Goal: Task Accomplishment & Management: Manage account settings

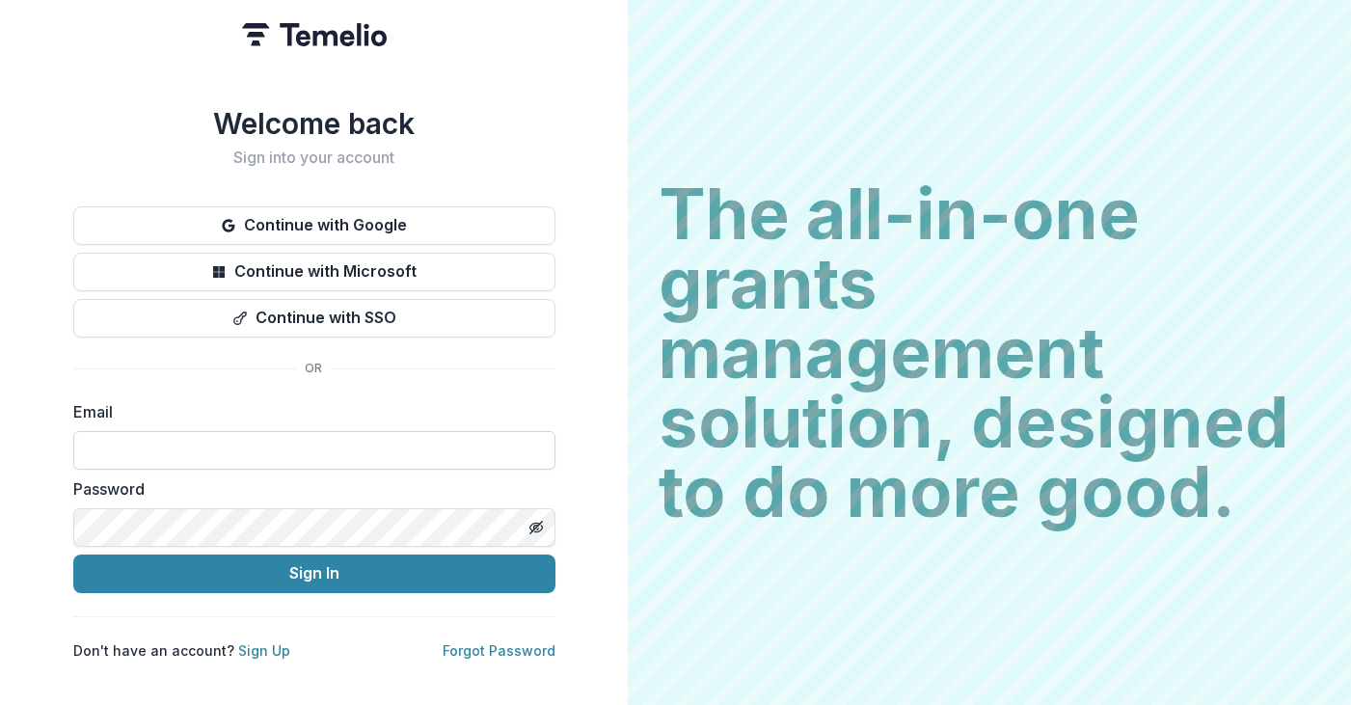
click at [335, 435] on input at bounding box center [314, 450] width 482 height 39
type input "**********"
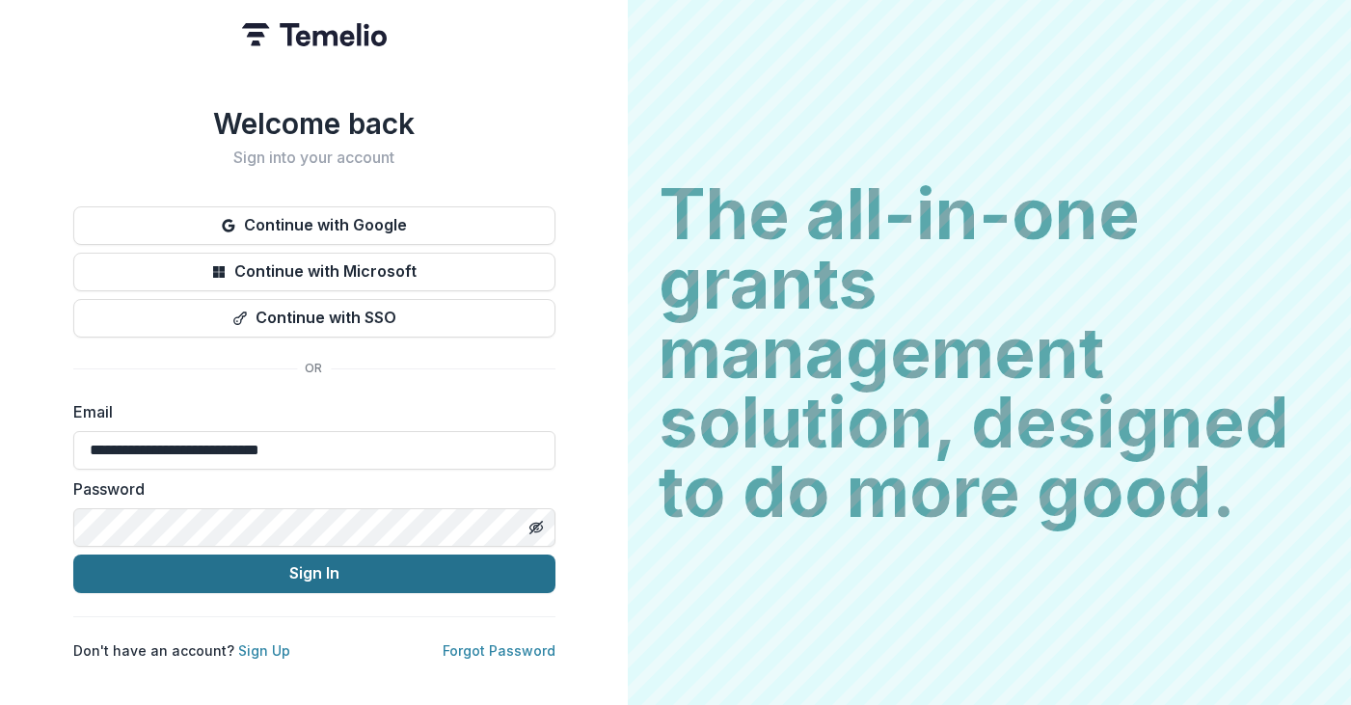
click at [329, 570] on button "Sign In" at bounding box center [314, 574] width 482 height 39
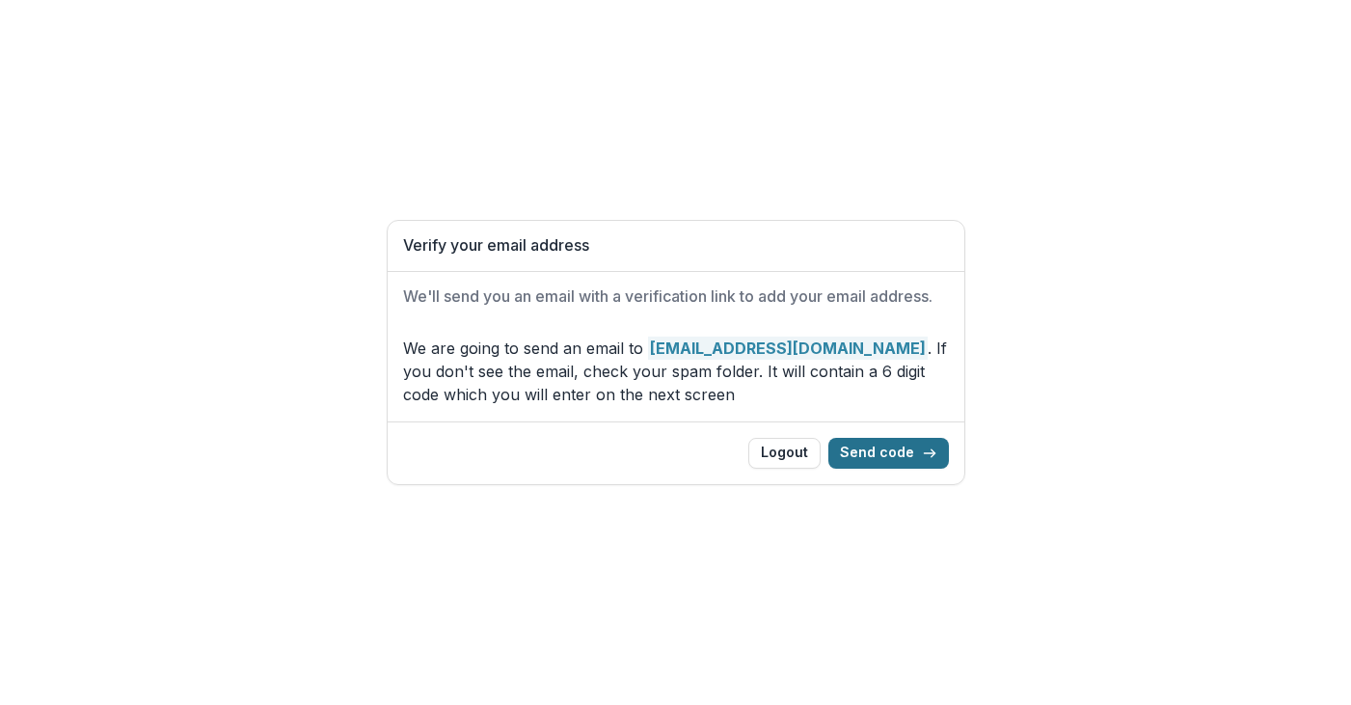
click at [852, 455] on button "Send code" at bounding box center [889, 453] width 121 height 31
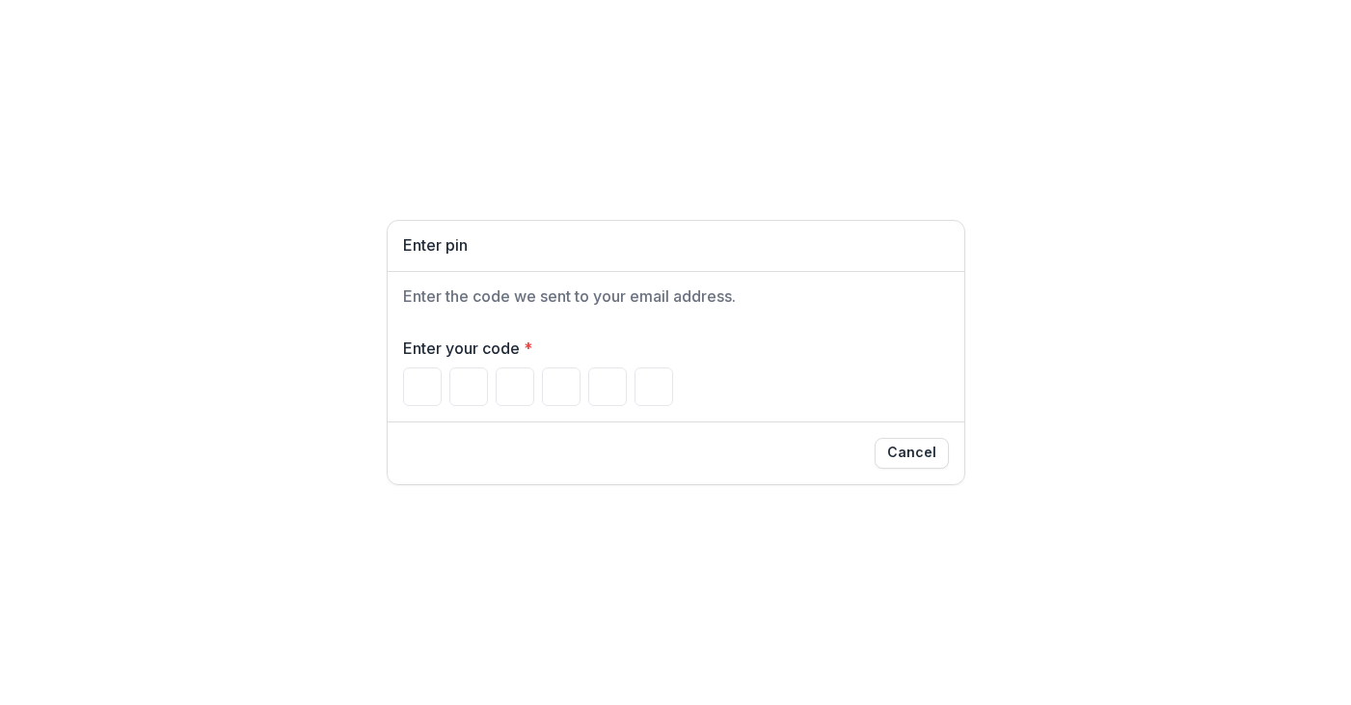
paste input "******"
type input "*"
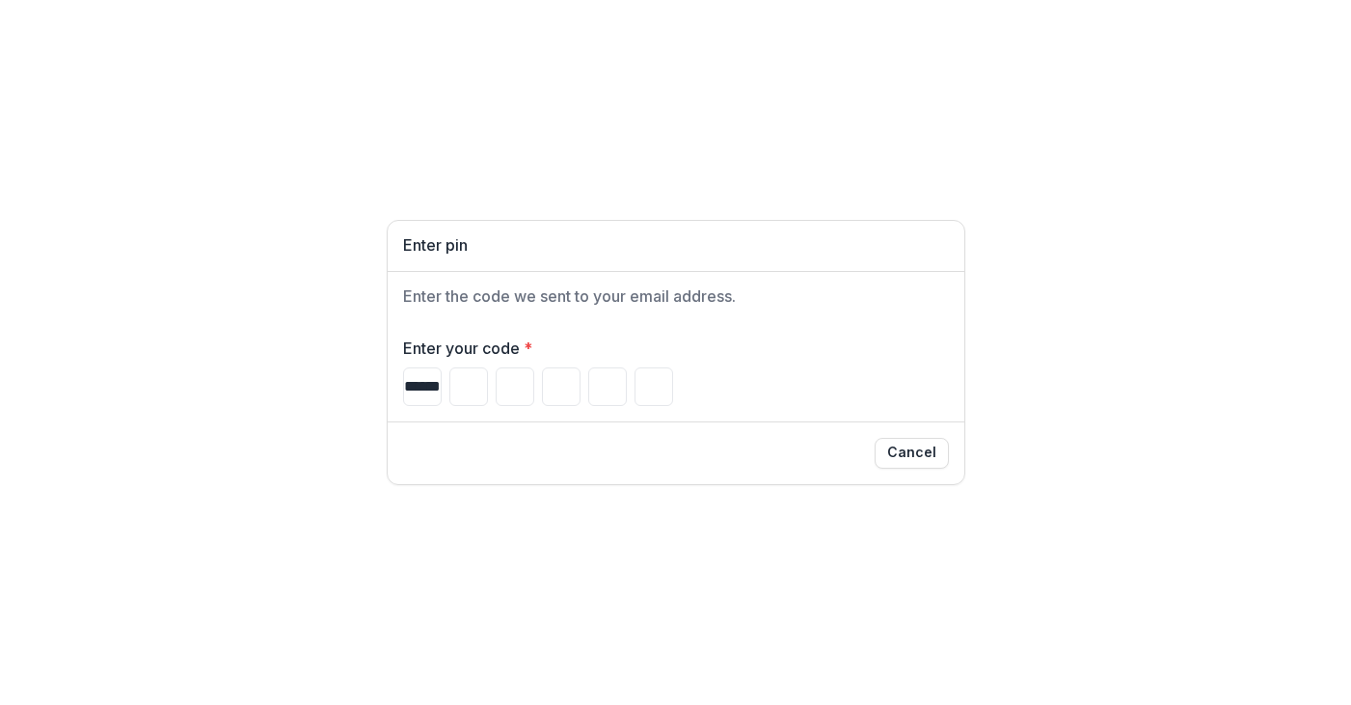
type input "*"
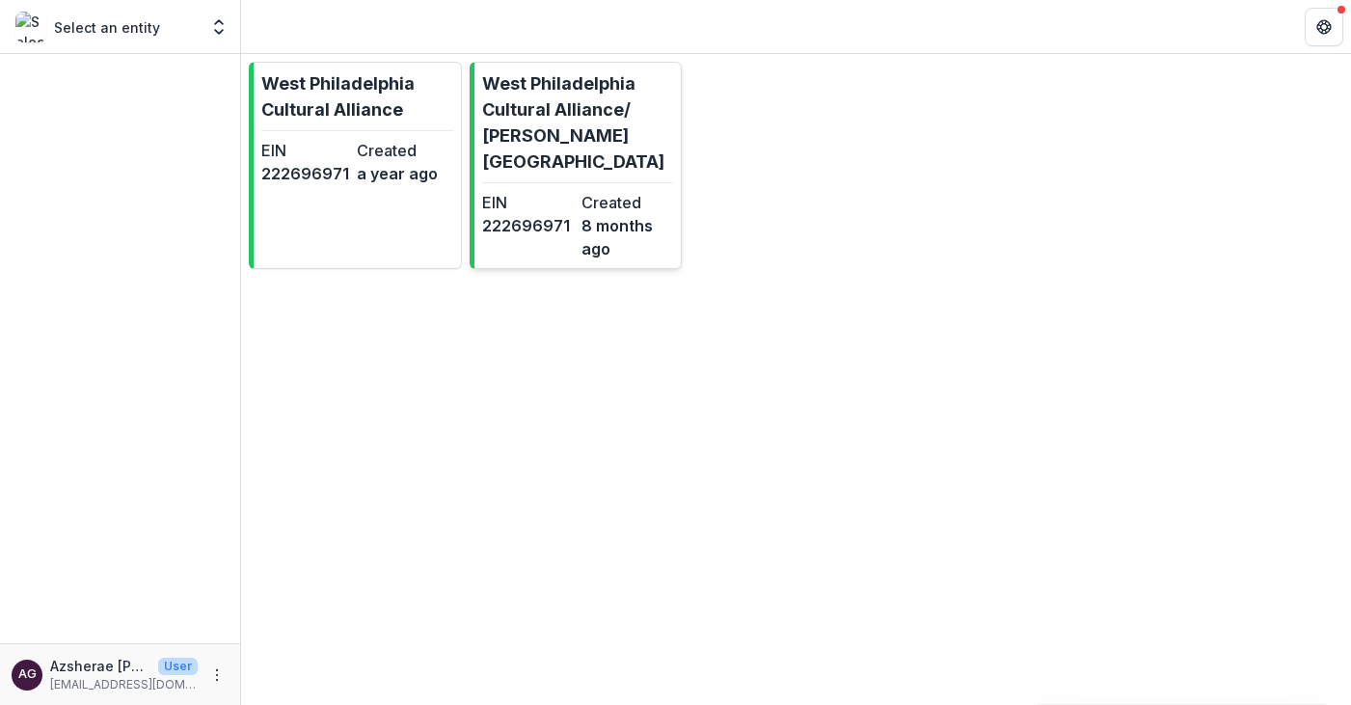
click at [588, 153] on p "West Philadelphia Cultural Alliance/ [PERSON_NAME][GEOGRAPHIC_DATA]" at bounding box center [578, 122] width 192 height 104
click at [358, 209] on link "West Philadelphia Cultural Alliance EIN [US_EMPLOYER_IDENTIFICATION_NUMBER] Cre…" at bounding box center [355, 165] width 213 height 207
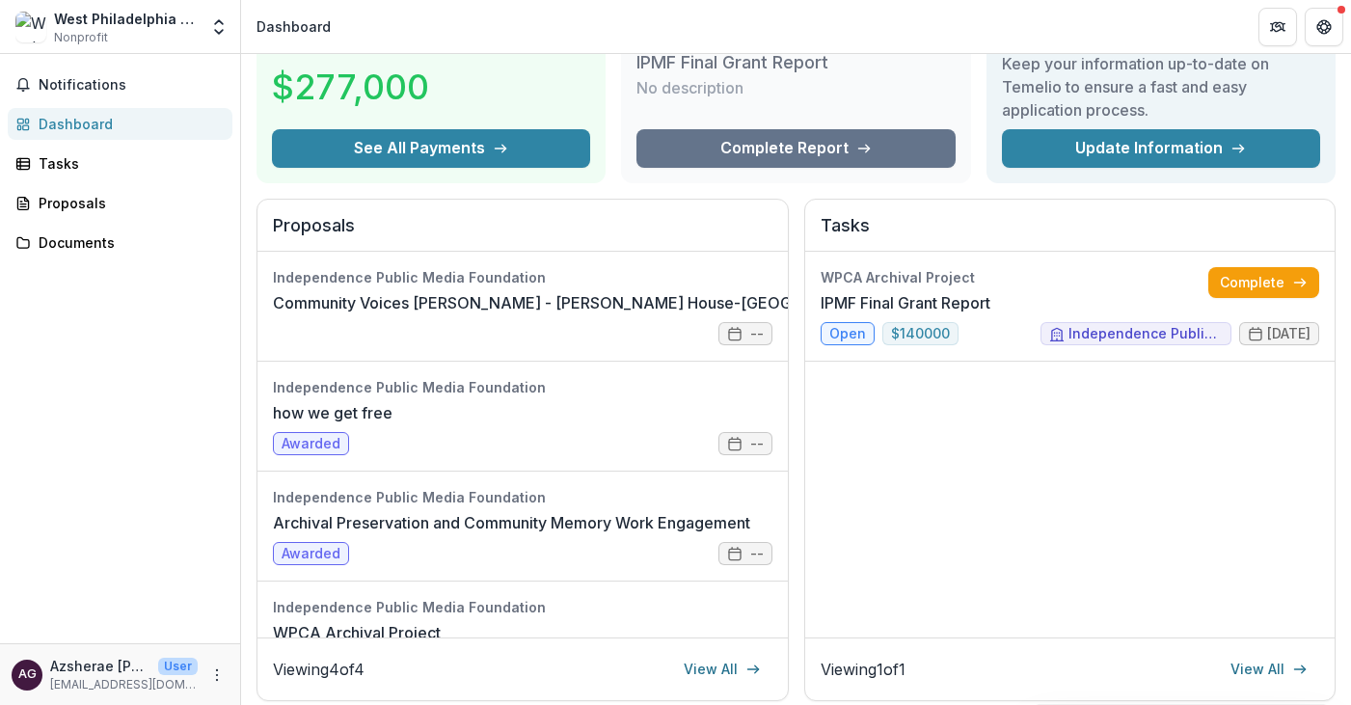
scroll to position [115, 0]
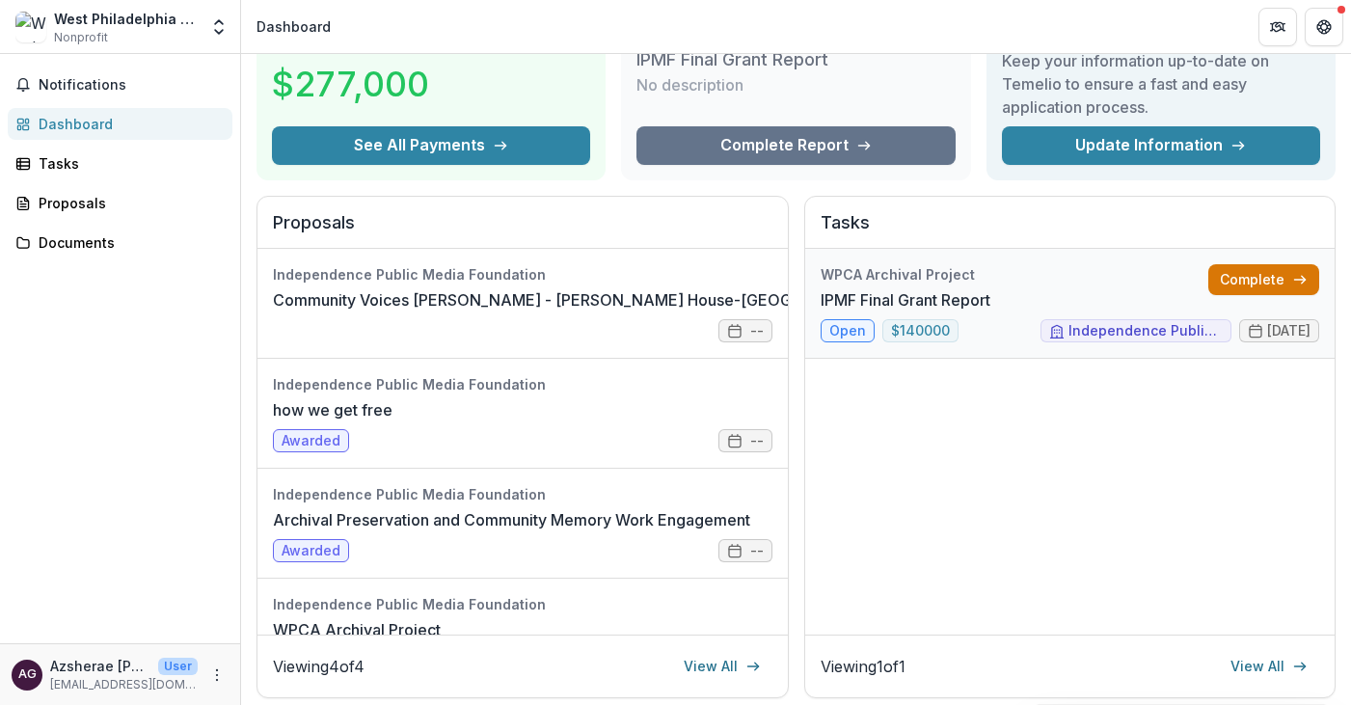
click at [1240, 265] on link "Complete" at bounding box center [1264, 279] width 111 height 31
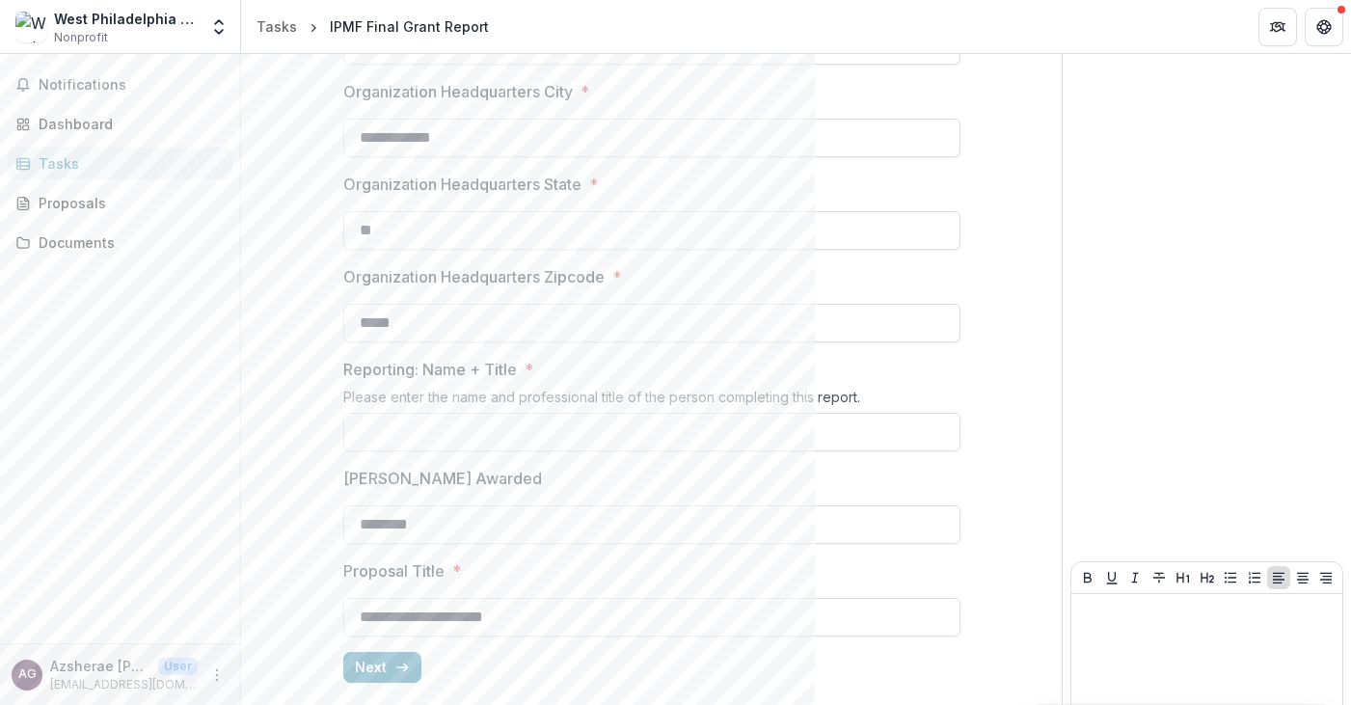
scroll to position [586, 0]
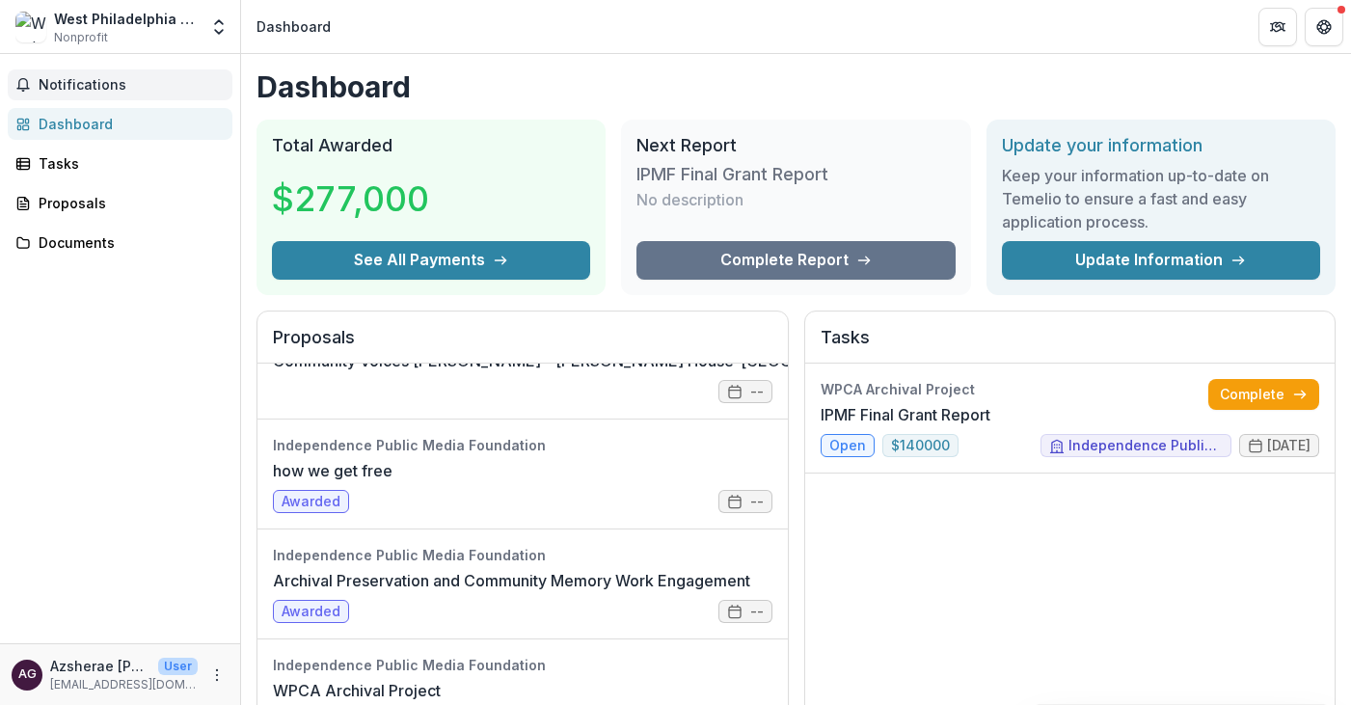
click at [91, 88] on span "Notifications" at bounding box center [132, 85] width 186 height 16
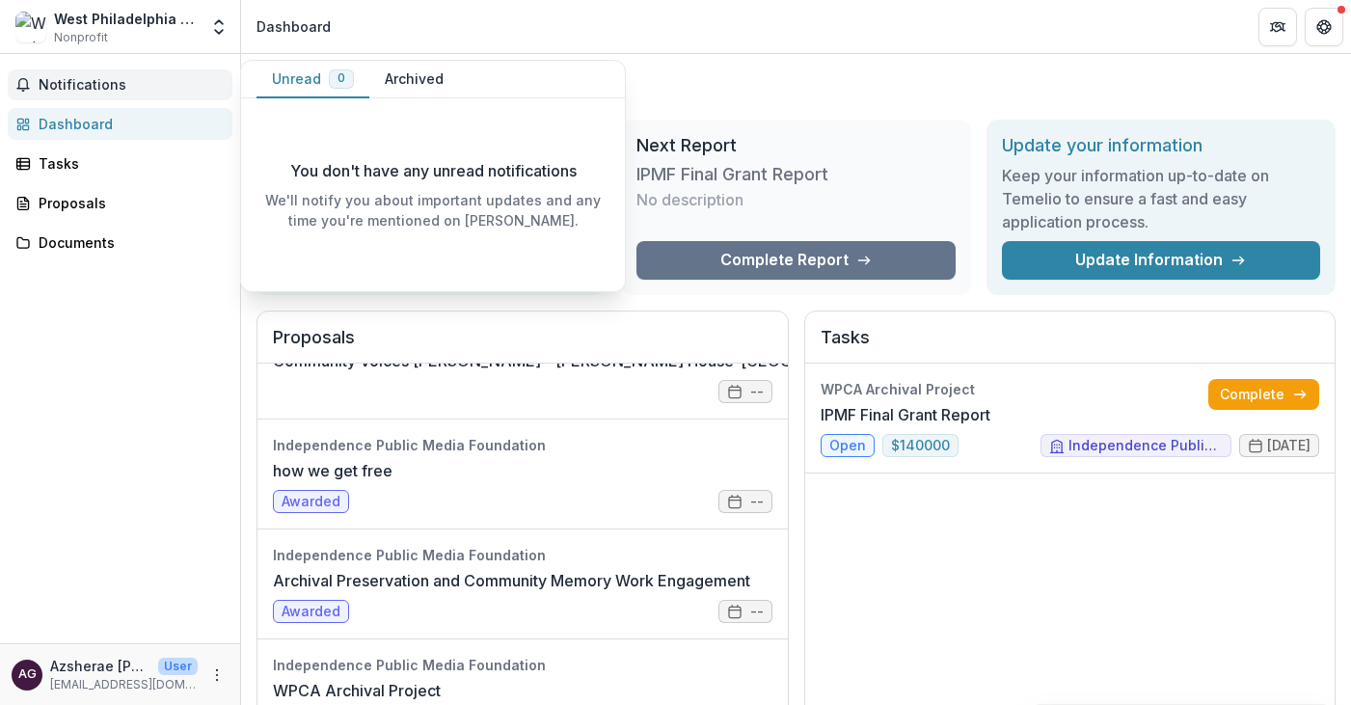
click at [450, 69] on button "Archived" at bounding box center [414, 80] width 90 height 38
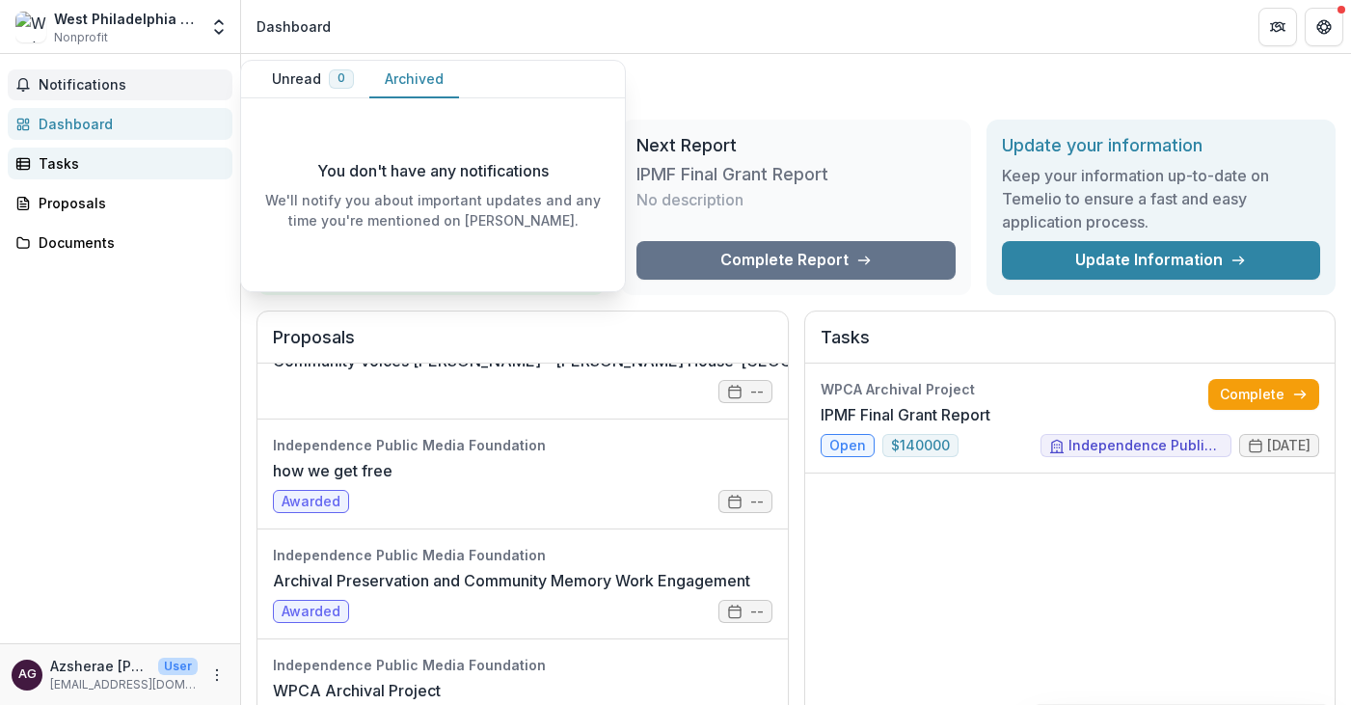
click at [95, 161] on div "Tasks" at bounding box center [128, 163] width 178 height 20
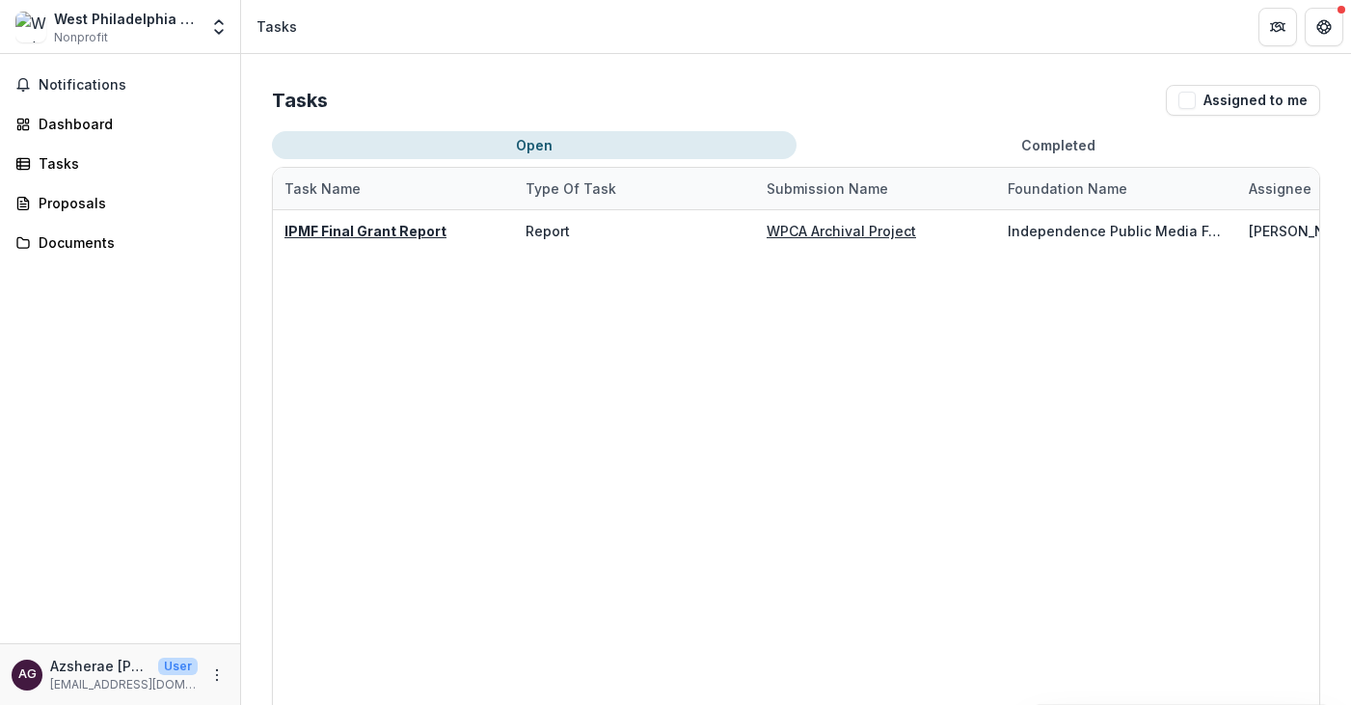
click at [95, 31] on span "Nonprofit" at bounding box center [81, 37] width 54 height 17
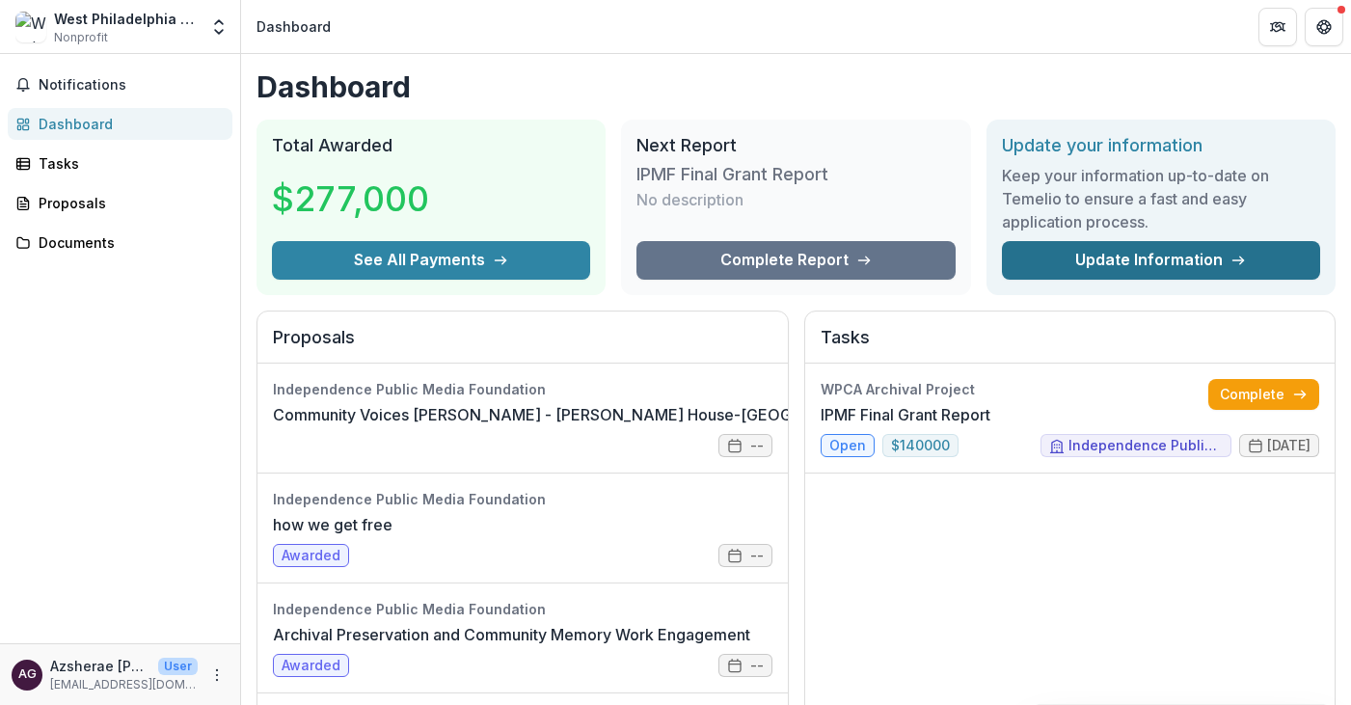
click at [1053, 259] on link "Update Information" at bounding box center [1161, 260] width 318 height 39
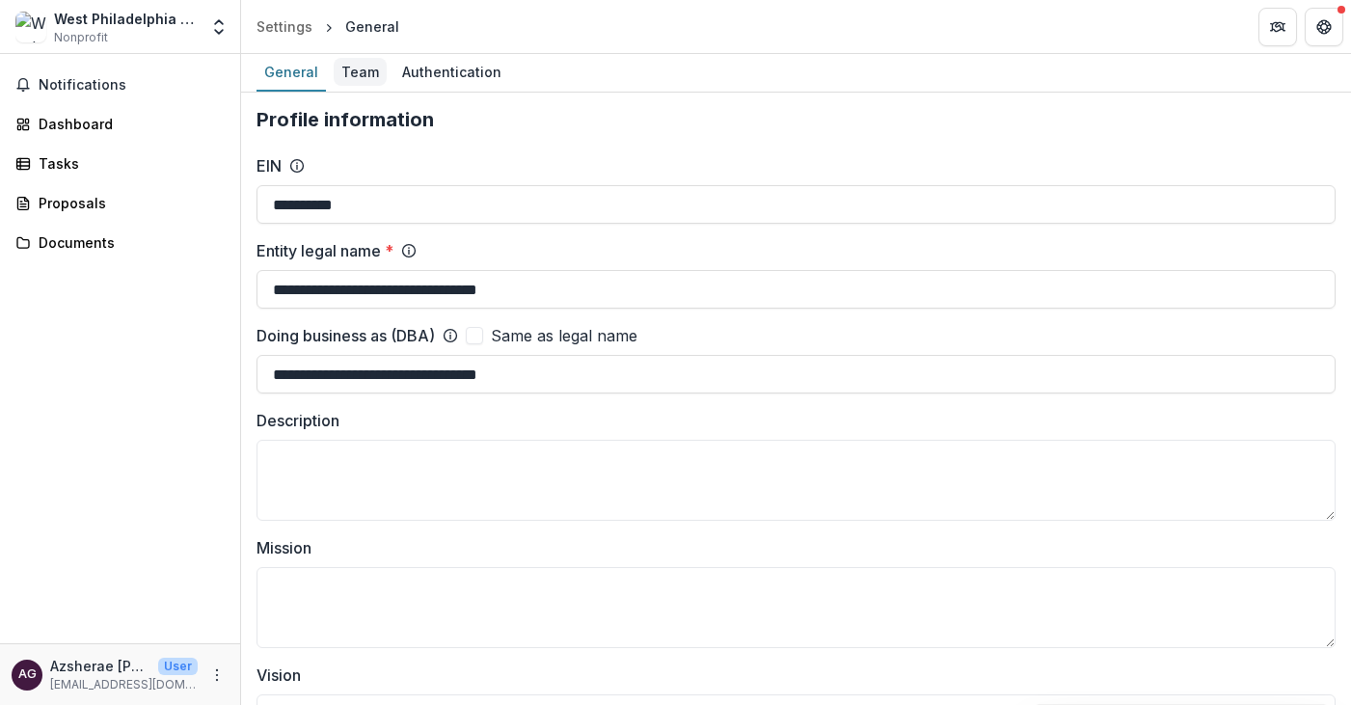
click at [368, 72] on div "Team" at bounding box center [360, 72] width 53 height 28
